Goal: Task Accomplishment & Management: Manage account settings

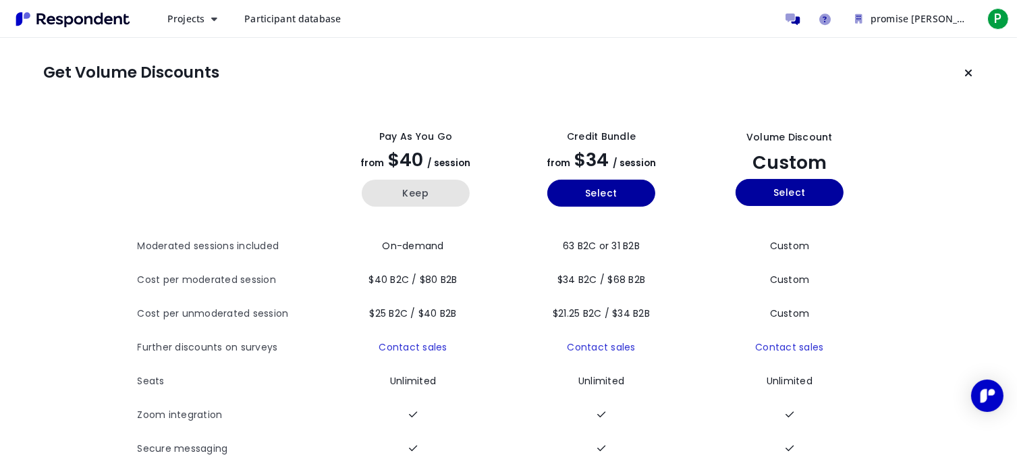
click at [414, 192] on button "Keep" at bounding box center [416, 193] width 108 height 27
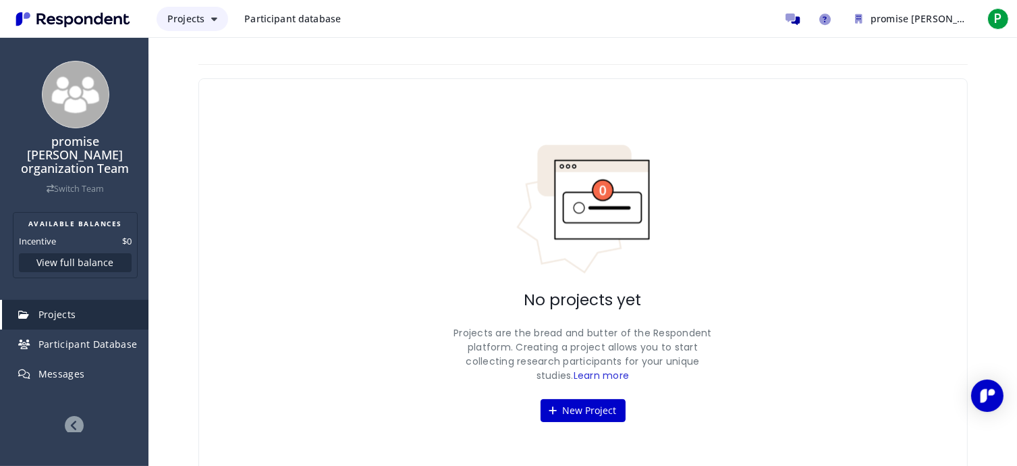
click at [189, 18] on span "Projects" at bounding box center [185, 18] width 37 height 13
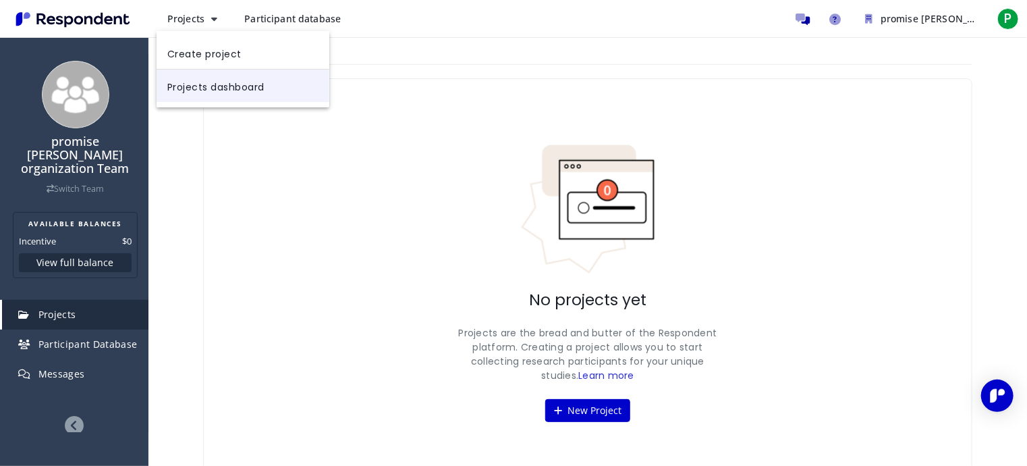
click at [217, 101] on link "Projects dashboard" at bounding box center [243, 86] width 173 height 32
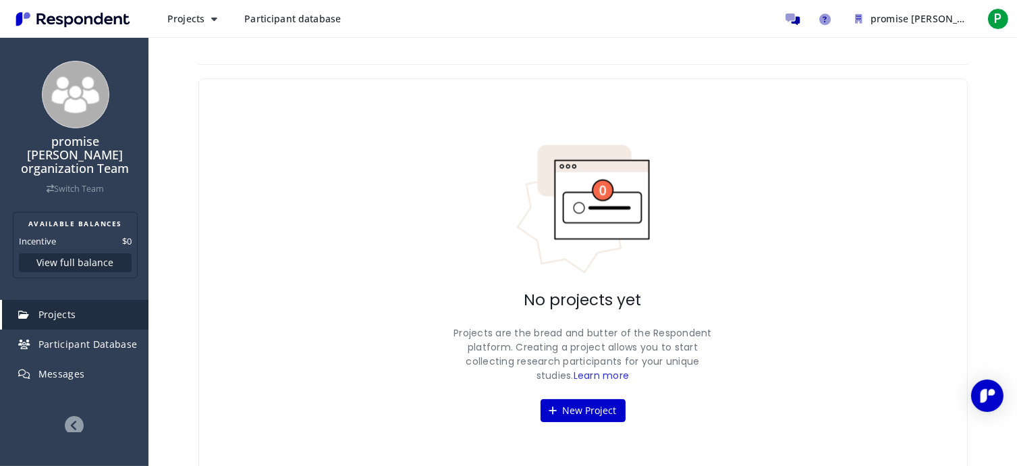
click at [267, 20] on span "Participant database" at bounding box center [292, 18] width 97 height 13
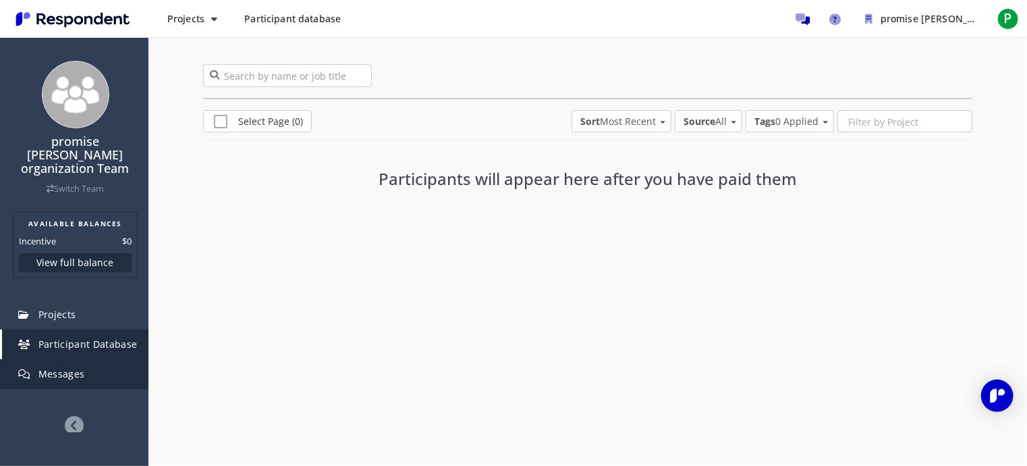
click at [88, 364] on link "Messages" at bounding box center [75, 374] width 146 height 30
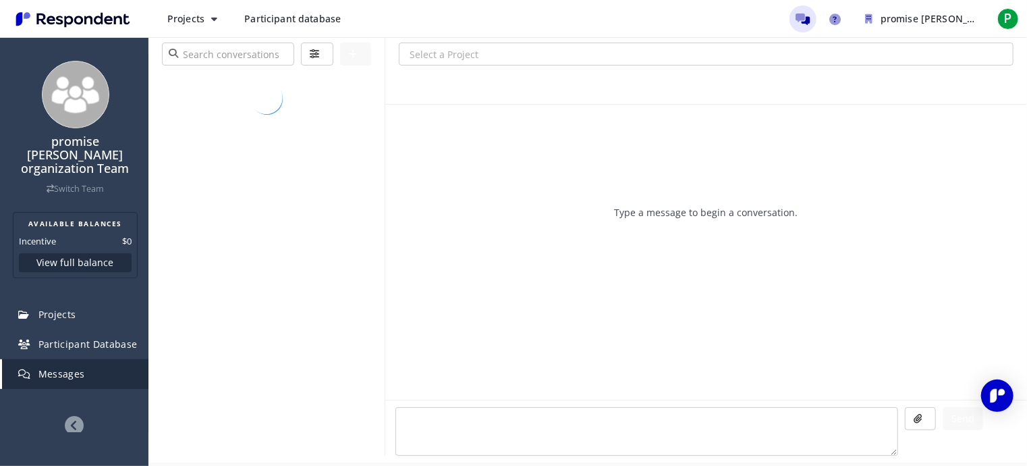
click at [84, 363] on link "Messages" at bounding box center [75, 374] width 146 height 30
click at [74, 253] on button "View full balance" at bounding box center [75, 262] width 113 height 19
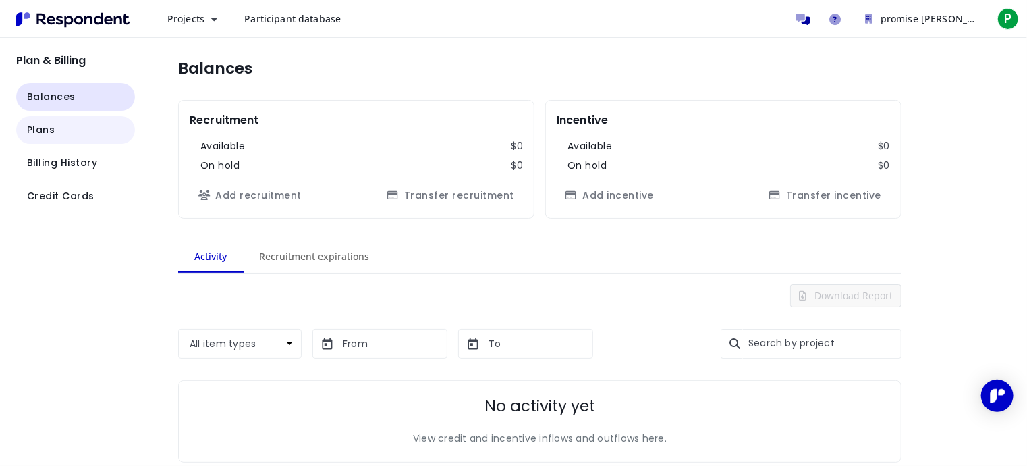
click at [54, 130] on button "Plans" at bounding box center [75, 130] width 119 height 28
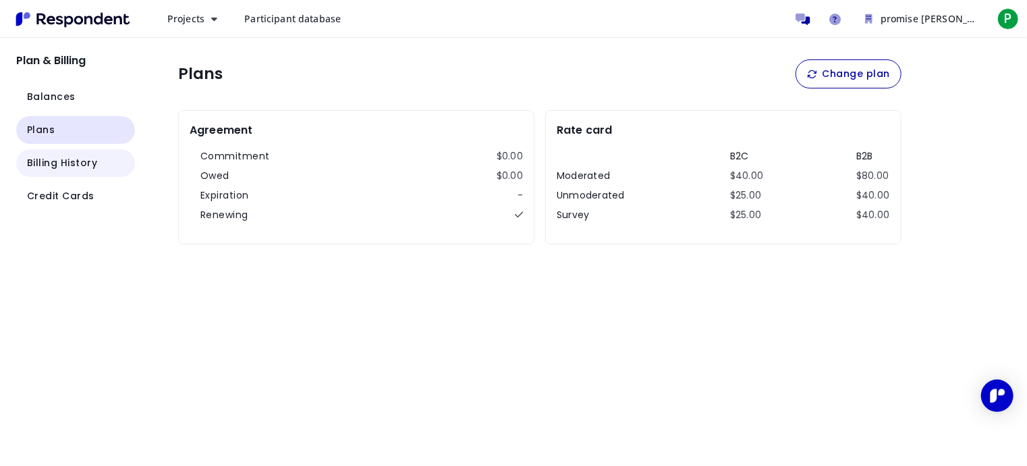
click at [94, 160] on span "Billing History" at bounding box center [62, 163] width 71 height 14
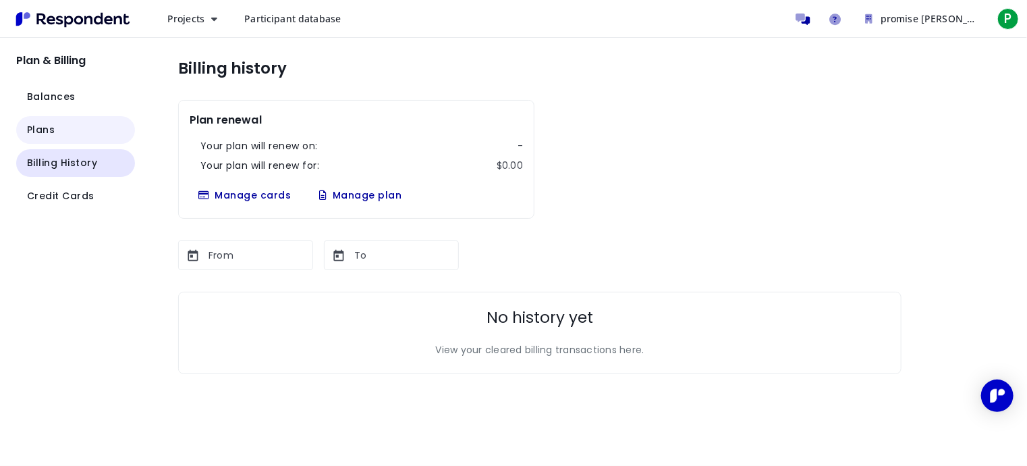
click at [51, 132] on span "Plans" at bounding box center [41, 130] width 28 height 14
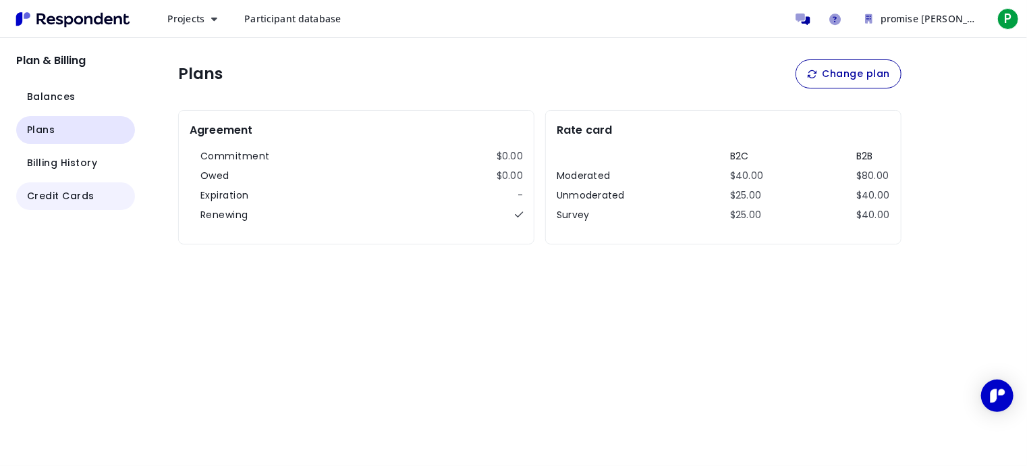
click at [70, 195] on span "Credit Cards" at bounding box center [60, 196] width 67 height 14
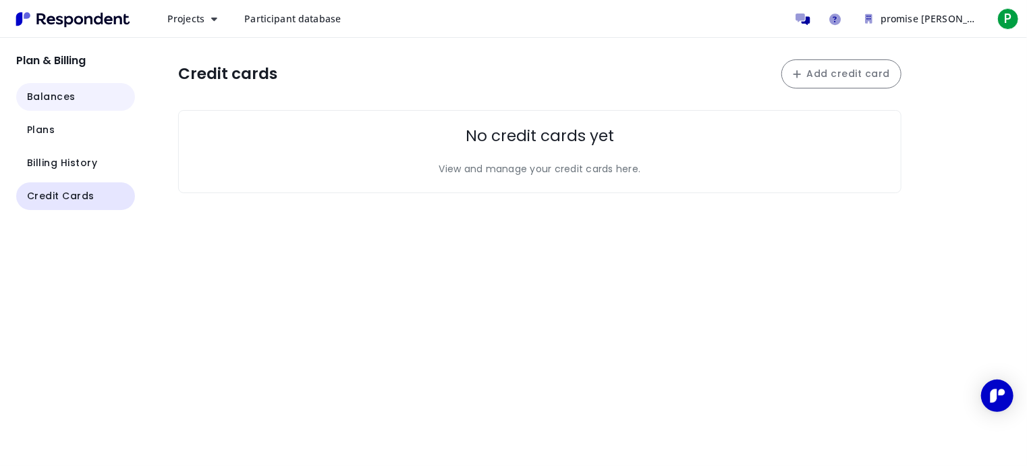
click at [57, 97] on span "Balances" at bounding box center [51, 97] width 49 height 14
